Goal: Task Accomplishment & Management: Complete application form

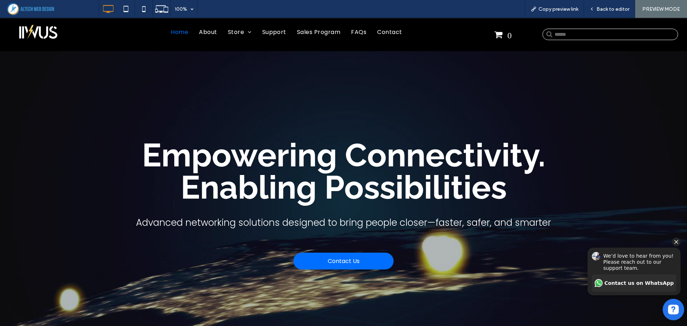
click at [673, 239] on icon "Hide invitation" at bounding box center [676, 242] width 9 height 9
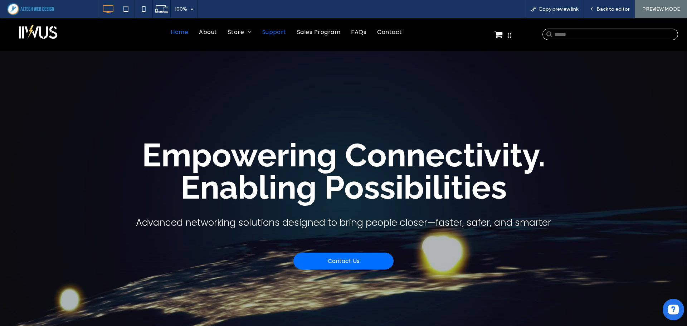
click at [267, 32] on span "Support" at bounding box center [274, 36] width 24 height 9
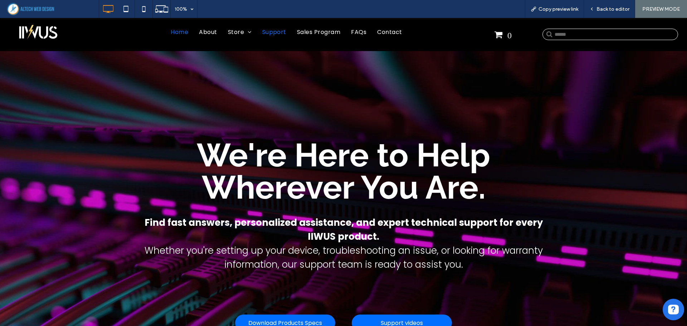
click at [171, 32] on span "Home" at bounding box center [180, 36] width 18 height 9
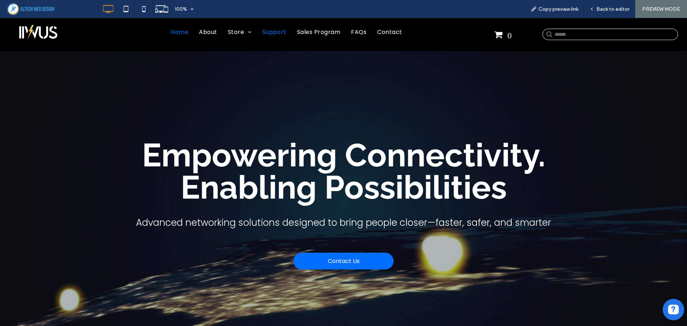
click at [272, 32] on span "Support" at bounding box center [274, 36] width 24 height 9
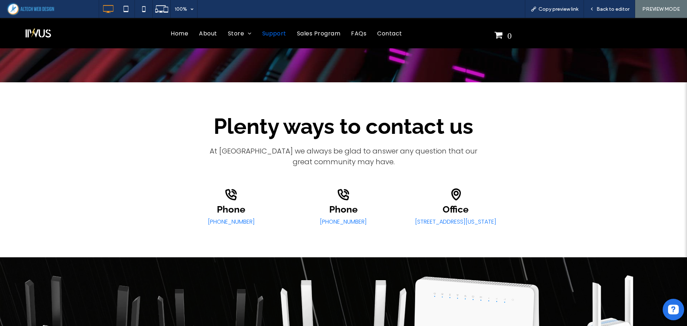
scroll to position [358, 0]
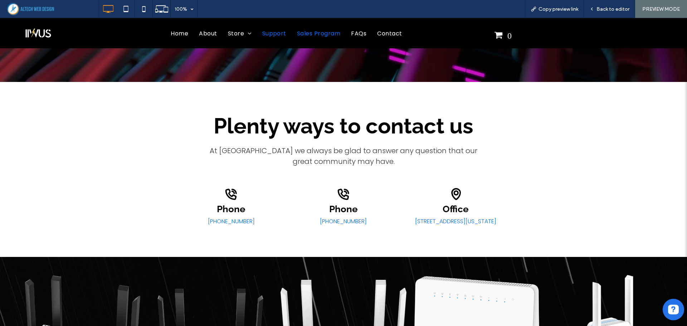
click at [306, 37] on span "Sales Program" at bounding box center [318, 37] width 43 height 9
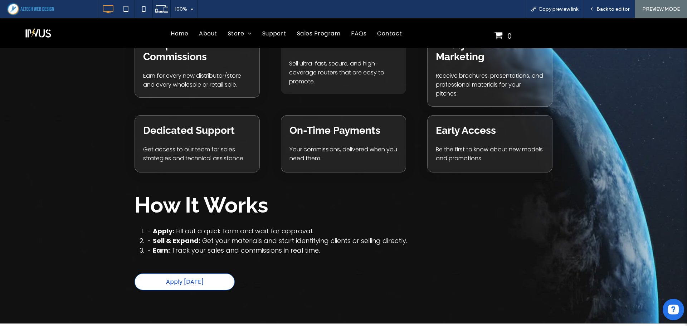
scroll to position [1033, 0]
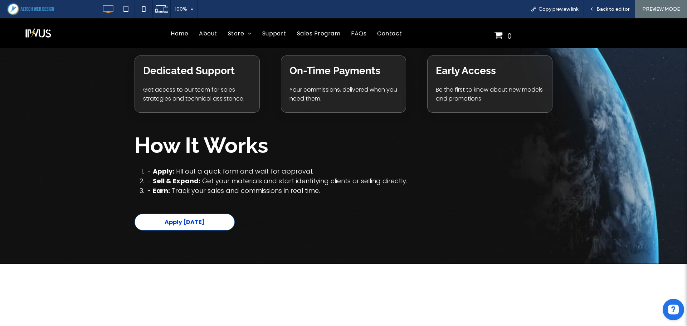
click at [162, 221] on link "Apply [DATE]" at bounding box center [185, 222] width 100 height 17
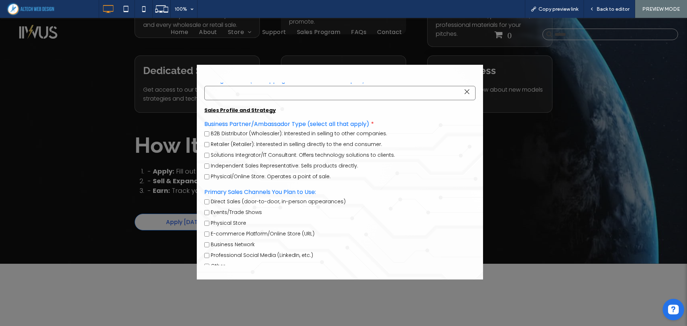
scroll to position [210, 0]
click at [106, 163] on div at bounding box center [343, 172] width 687 height 308
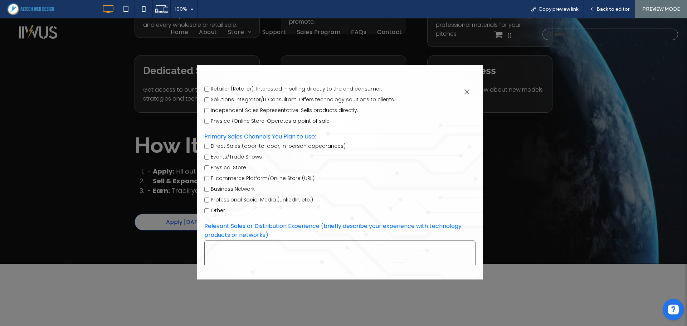
scroll to position [266, 0]
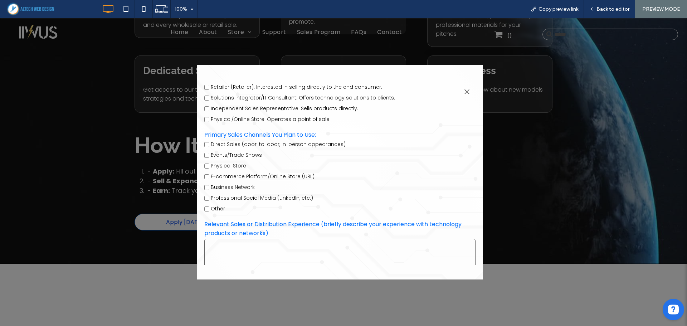
click at [466, 92] on div at bounding box center [467, 92] width 10 height 10
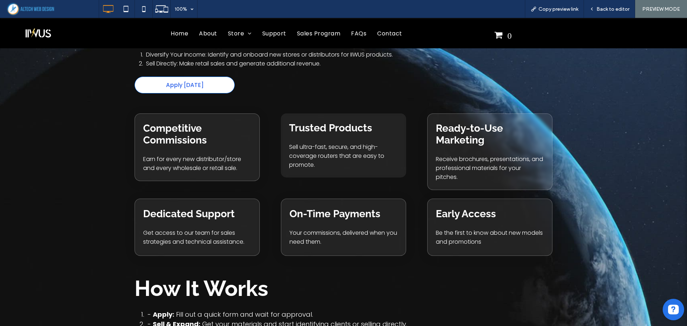
scroll to position [1033, 0]
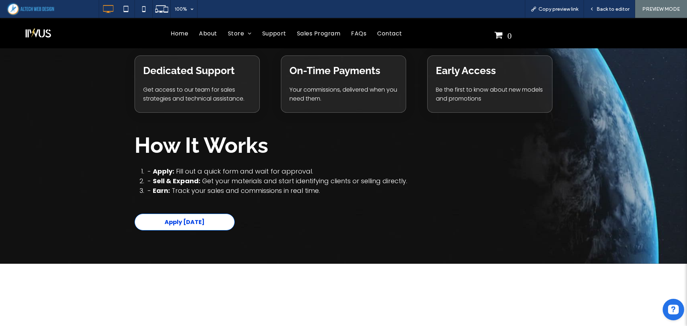
click at [221, 216] on link "Apply [DATE]" at bounding box center [185, 222] width 100 height 17
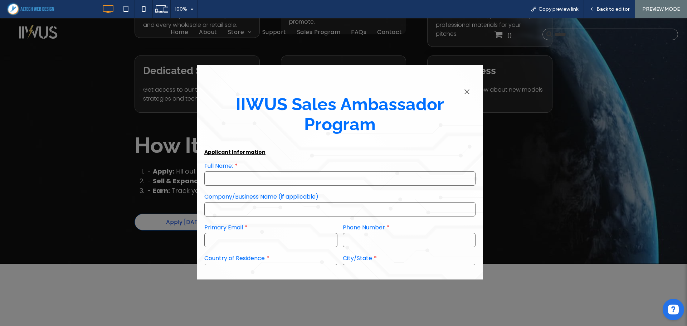
scroll to position [492, 0]
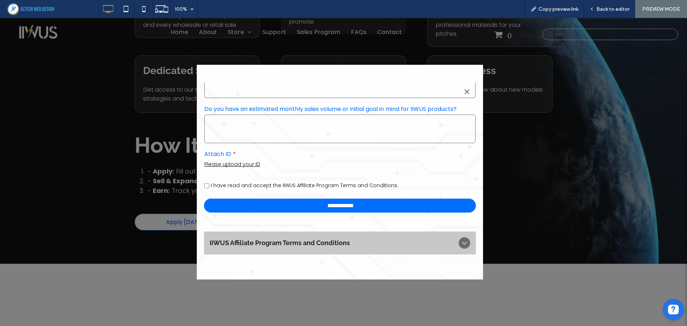
click at [297, 237] on div "IIWUS Affiliate Program Terms and Conditions" at bounding box center [340, 243] width 272 height 23
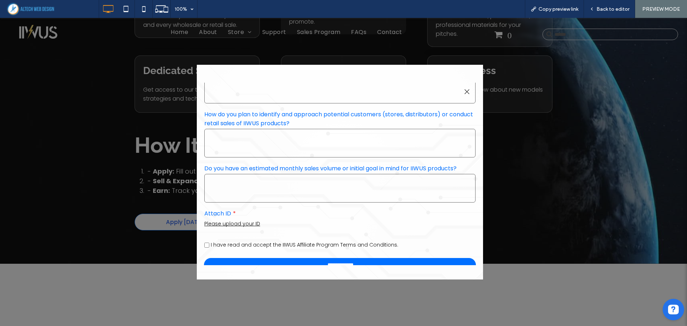
scroll to position [466, 0]
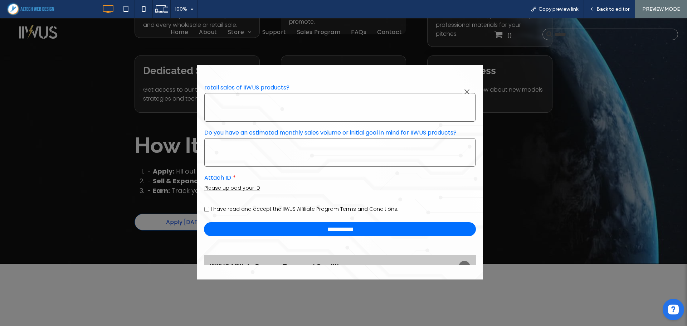
click at [529, 196] on div at bounding box center [343, 172] width 687 height 308
click at [535, 156] on div at bounding box center [343, 172] width 687 height 308
click at [467, 89] on div at bounding box center [467, 92] width 10 height 10
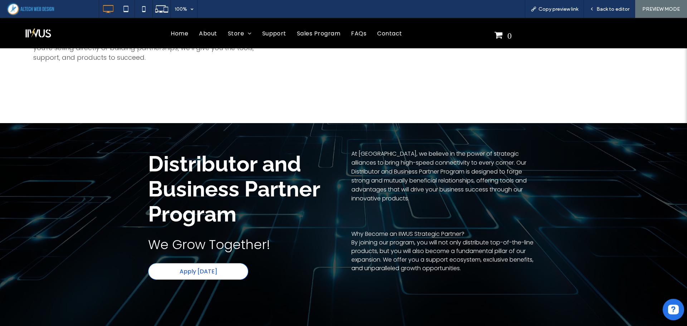
scroll to position [1391, 0]
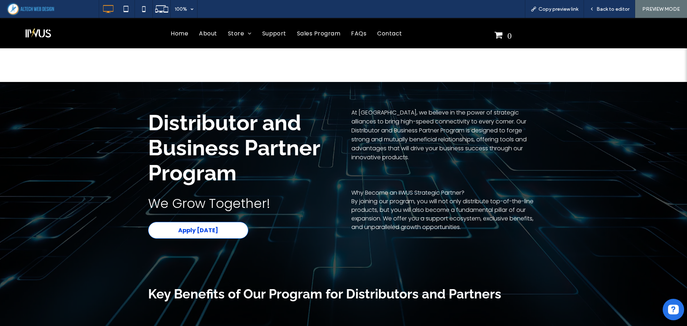
click at [196, 226] on span "Apply [DATE]" at bounding box center [198, 230] width 40 height 9
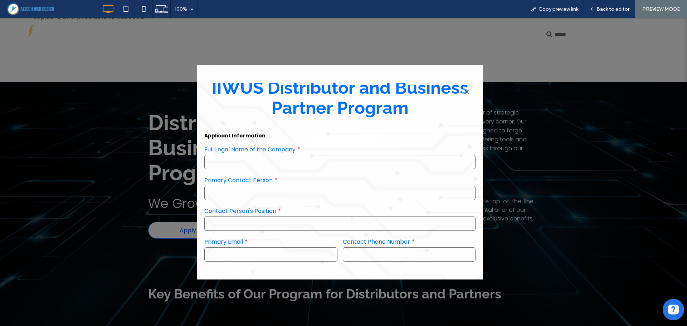
scroll to position [0, 0]
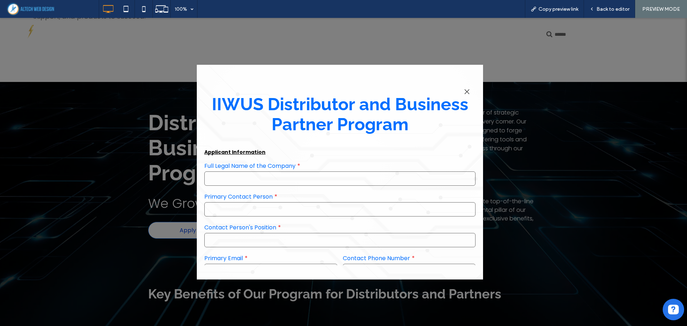
click at [82, 150] on div at bounding box center [343, 172] width 687 height 308
click at [468, 92] on div at bounding box center [467, 92] width 10 height 10
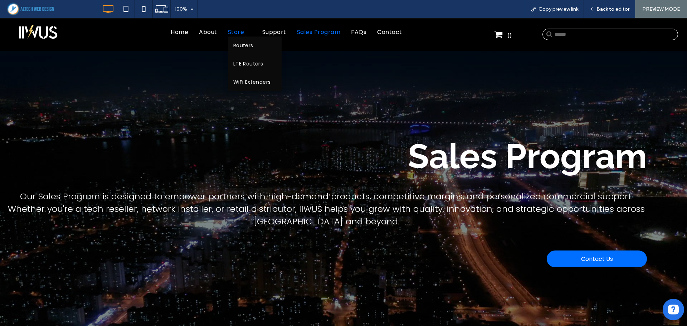
click at [230, 32] on span "Store" at bounding box center [240, 36] width 24 height 9
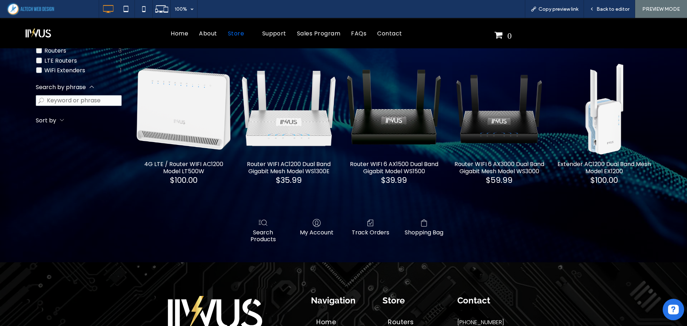
scroll to position [215, 0]
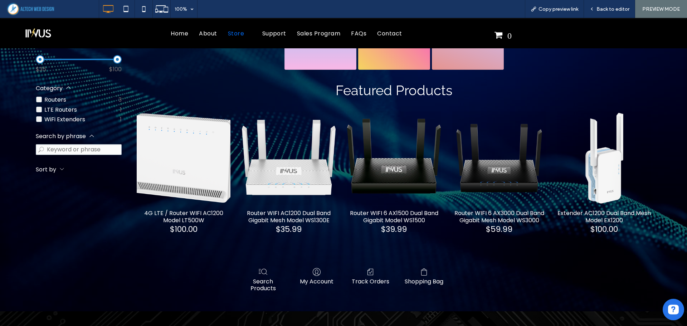
click div "4G LTE / Router WIFI AC1200 Model LT500W"
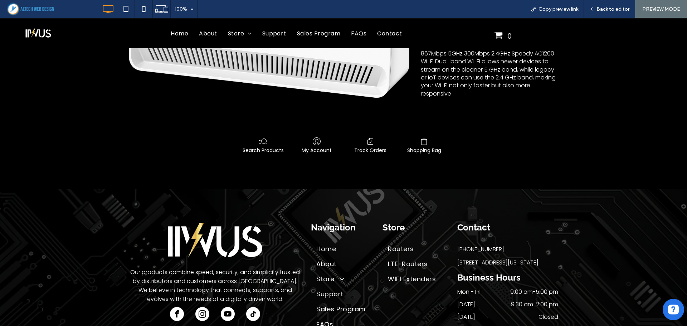
scroll to position [215, 0]
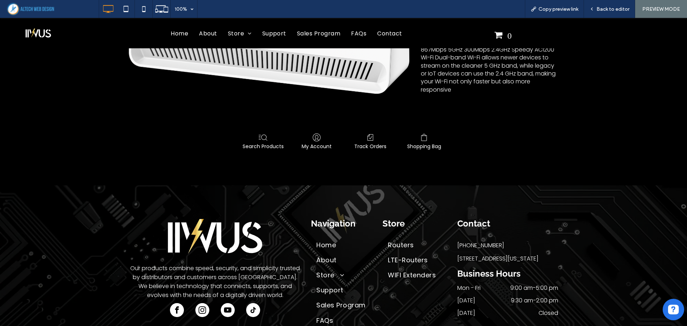
click link "My Account"
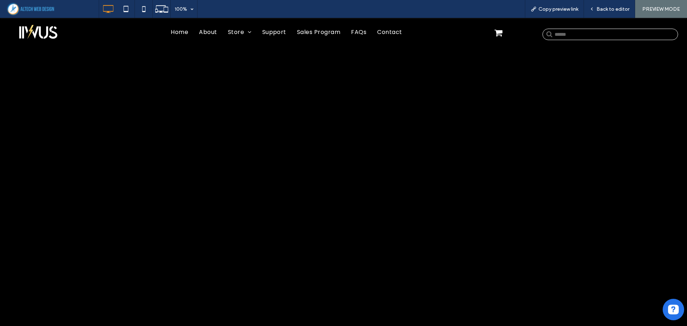
scroll to position [0, 0]
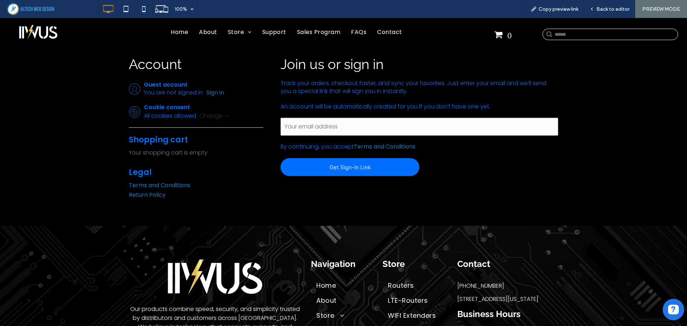
click at [223, 114] on select "**********" at bounding box center [215, 115] width 30 height 9
click div "**********"
click at [171, 32] on span "Home" at bounding box center [180, 36] width 18 height 9
